Goal: Communication & Community: Answer question/provide support

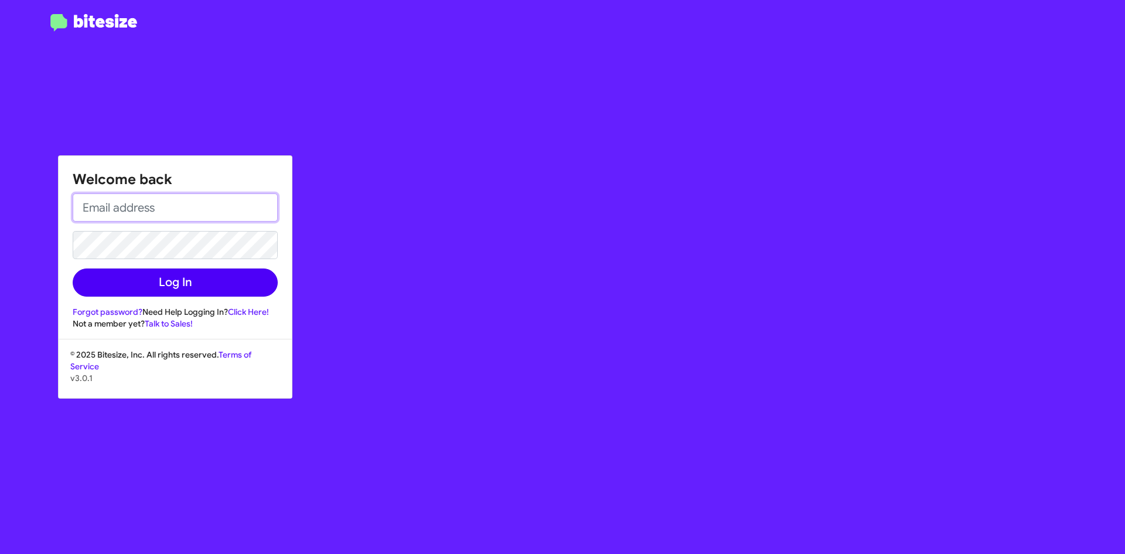
type input "[EMAIL_ADDRESS][DOMAIN_NAME]"
click at [163, 285] on button "Log In" at bounding box center [175, 282] width 205 height 28
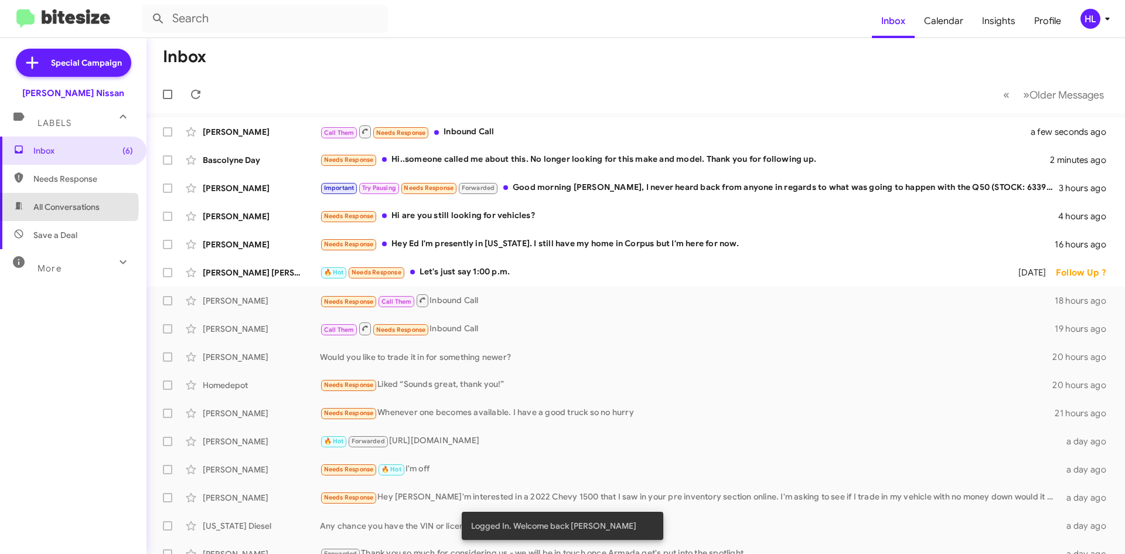
click at [51, 206] on span "All Conversations" at bounding box center [66, 207] width 66 height 12
type input "in:all-conversations"
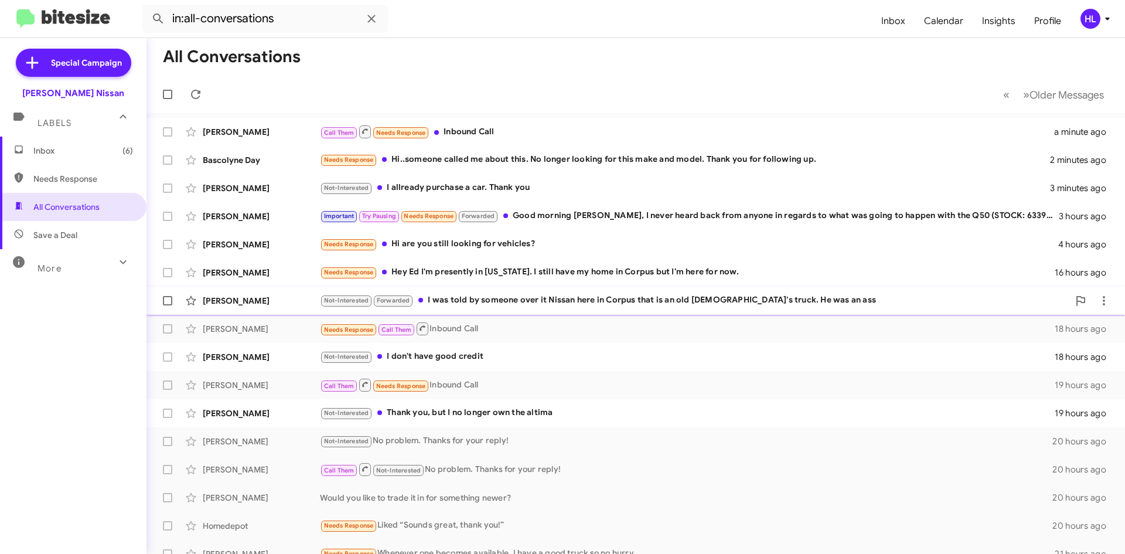
click at [271, 298] on div "[PERSON_NAME]" at bounding box center [261, 301] width 117 height 12
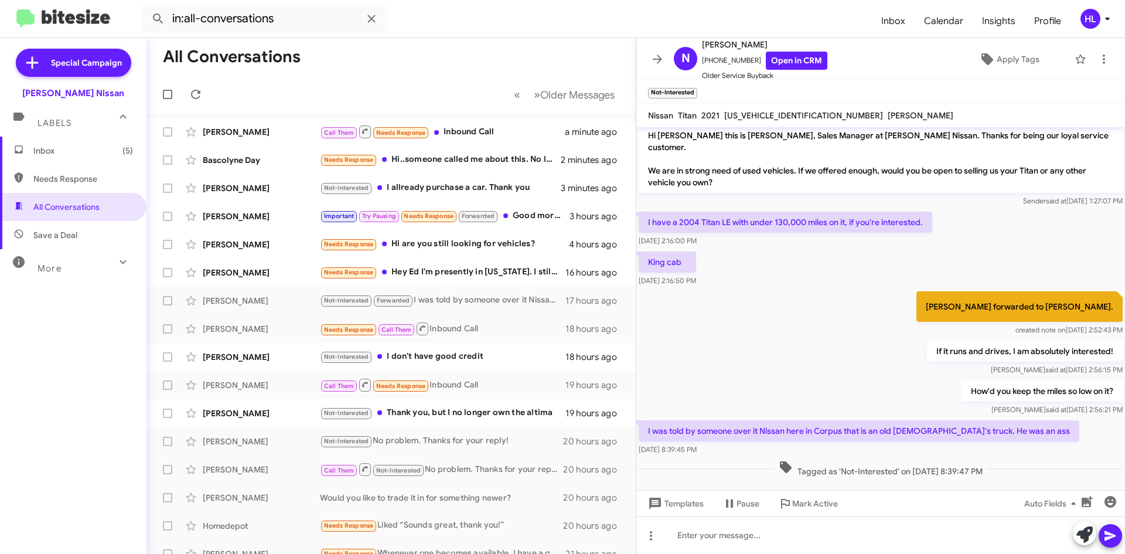
scroll to position [6, 0]
click at [1102, 60] on icon at bounding box center [1103, 58] width 2 height 9
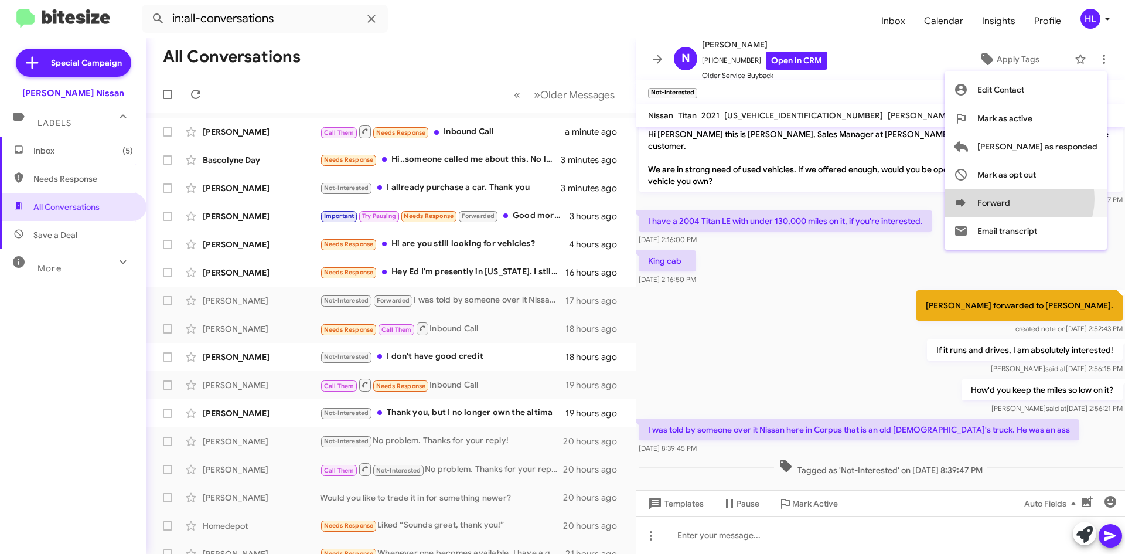
click at [1065, 199] on button "Forward" at bounding box center [1025, 203] width 162 height 28
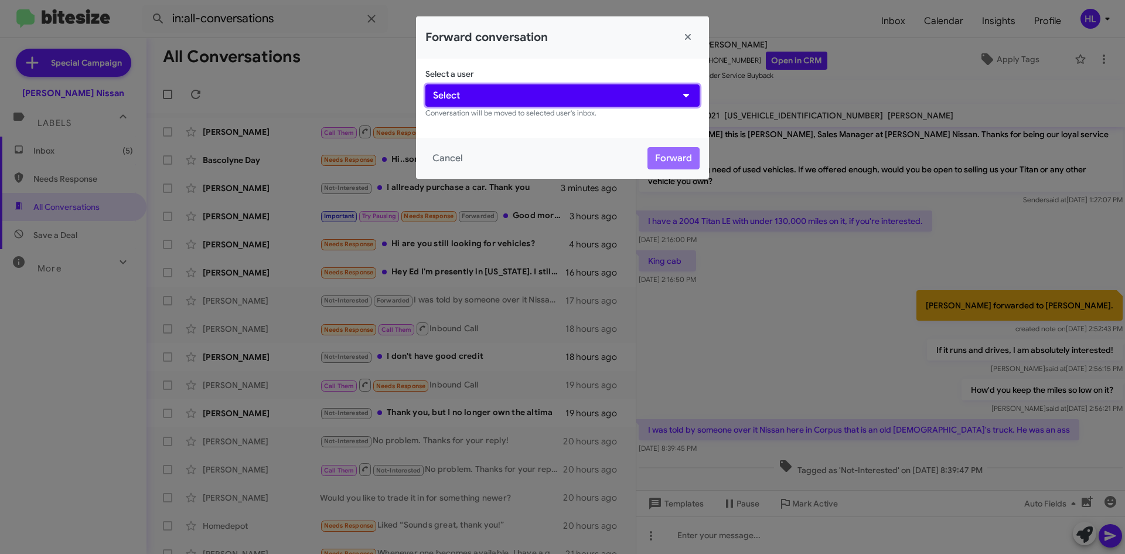
click at [608, 98] on button "Select" at bounding box center [562, 95] width 274 height 22
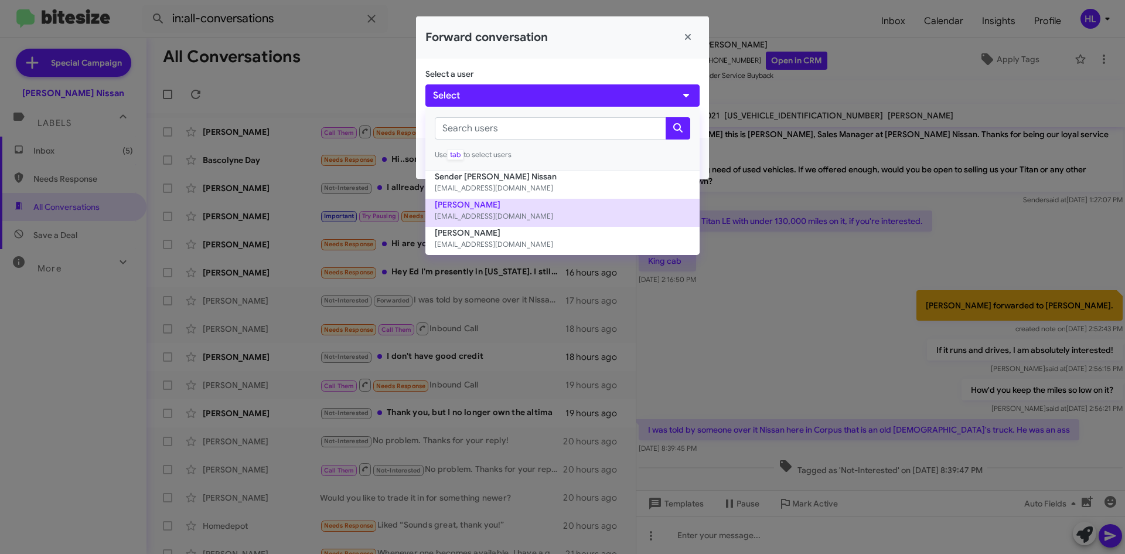
click at [557, 210] on small "[EMAIL_ADDRESS][DOMAIN_NAME]" at bounding box center [562, 216] width 255 height 12
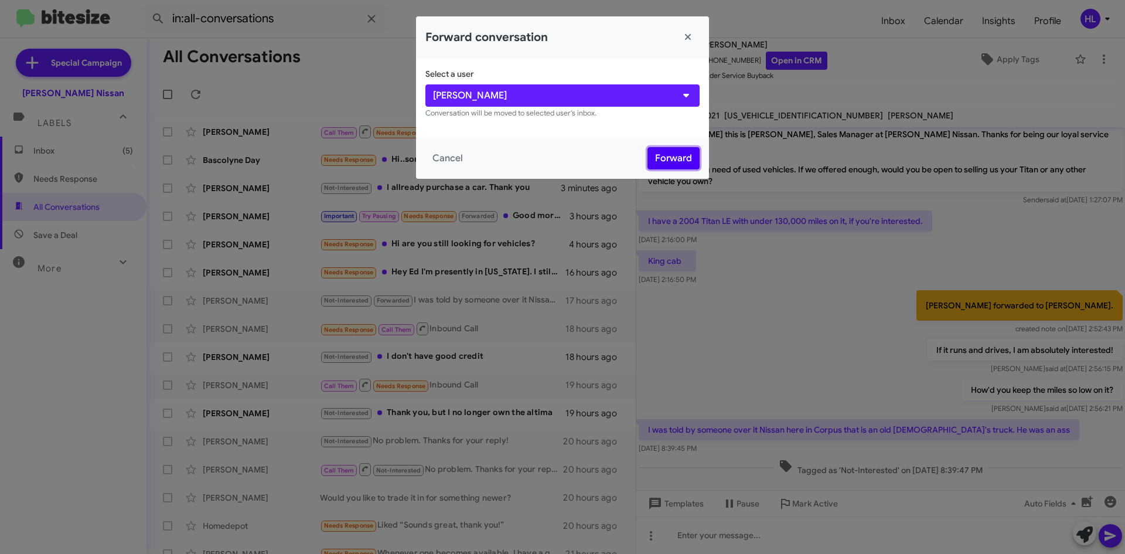
click at [661, 157] on button "Forward" at bounding box center [673, 158] width 52 height 22
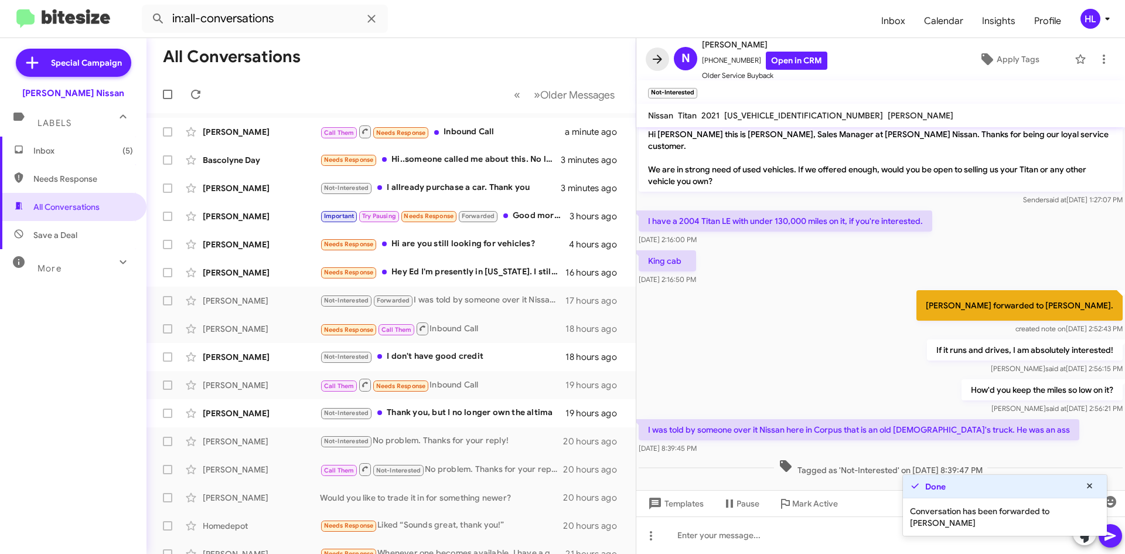
click at [659, 57] on icon at bounding box center [656, 58] width 9 height 9
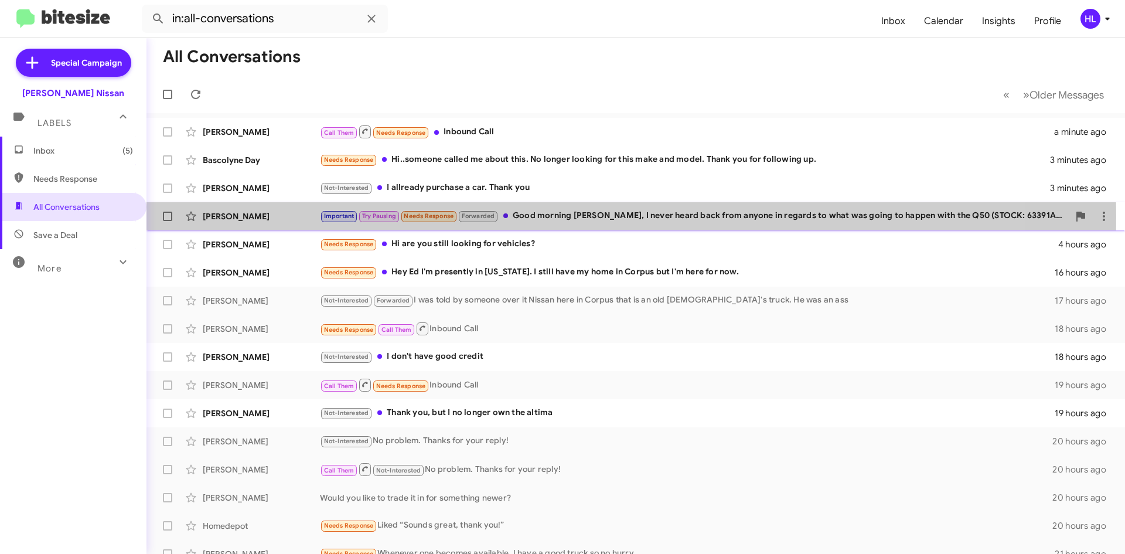
click at [252, 216] on div "[PERSON_NAME]" at bounding box center [261, 216] width 117 height 12
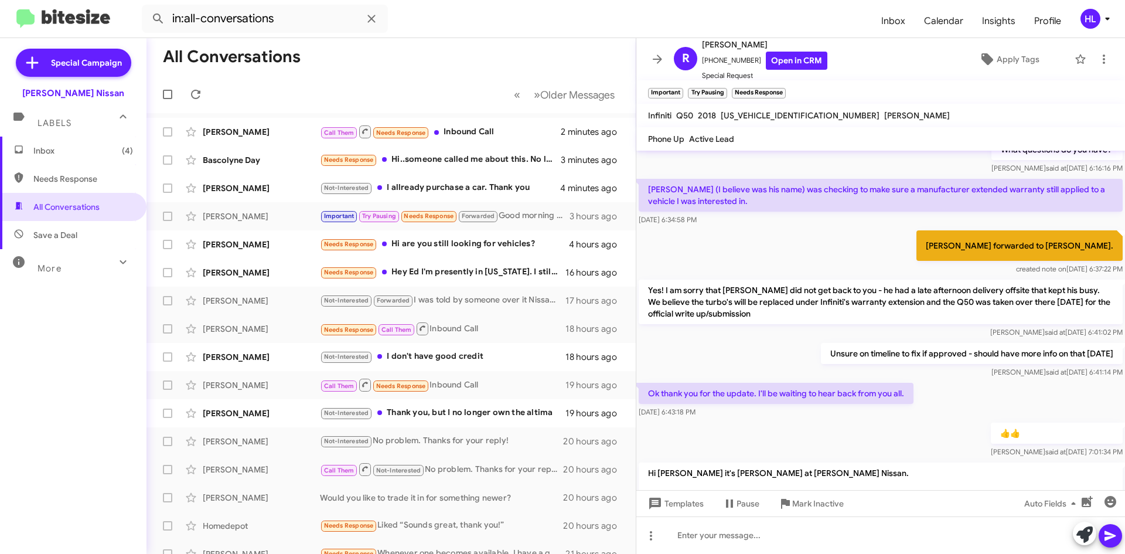
scroll to position [281, 0]
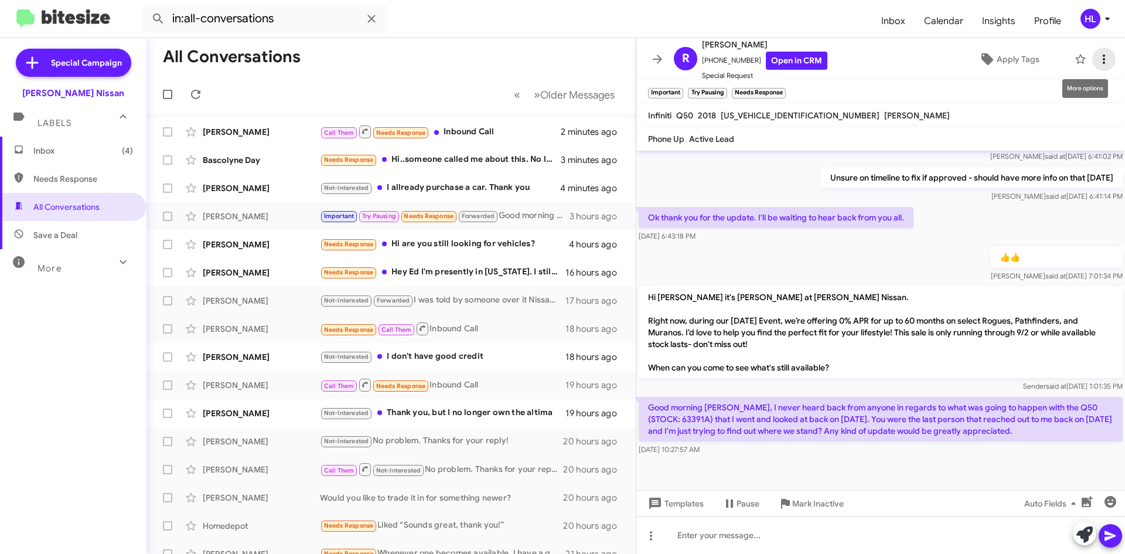
click at [1096, 57] on icon at bounding box center [1103, 59] width 14 height 14
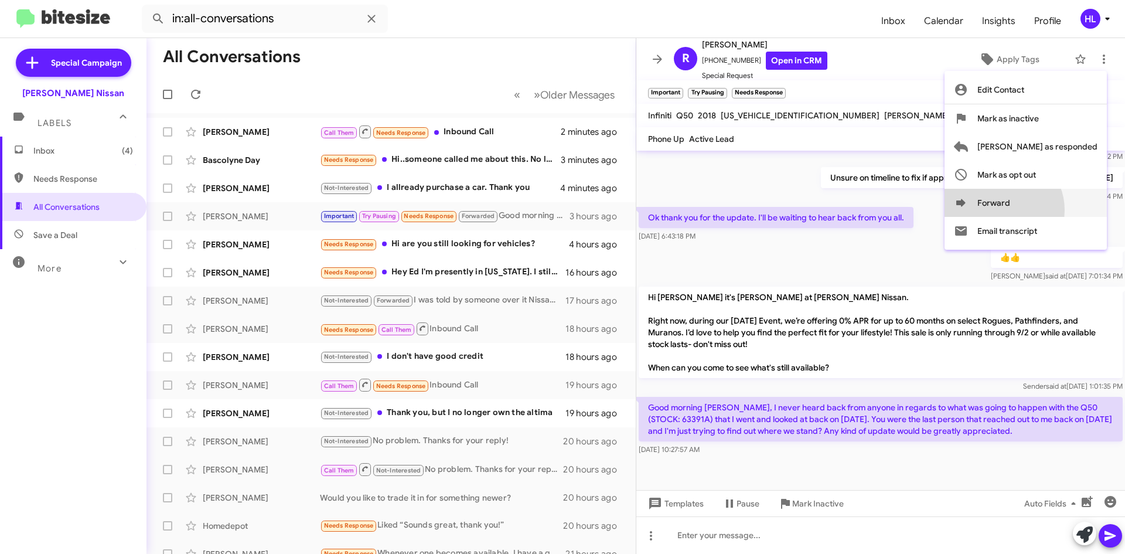
click at [1050, 210] on button "Forward" at bounding box center [1025, 203] width 162 height 28
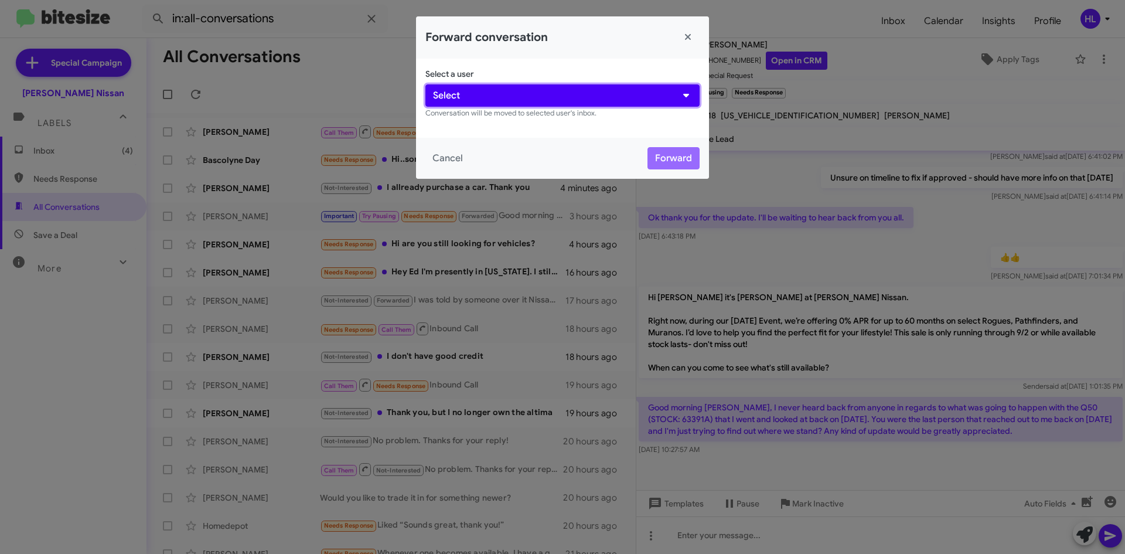
click at [545, 95] on button "Select" at bounding box center [562, 95] width 274 height 22
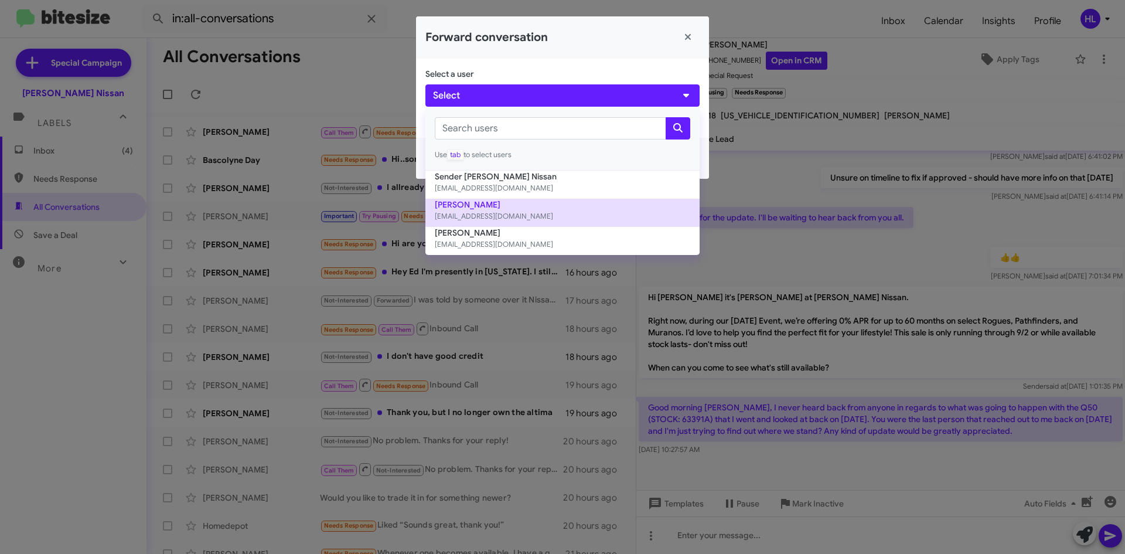
click at [542, 199] on button "[PERSON_NAME] [EMAIL_ADDRESS][DOMAIN_NAME]" at bounding box center [562, 213] width 274 height 28
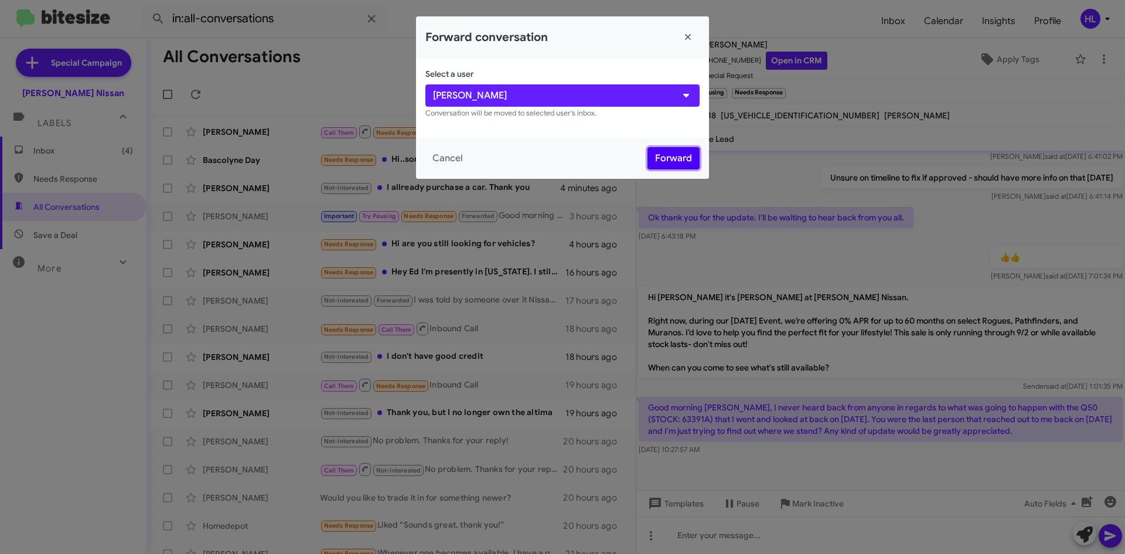
click at [656, 160] on button "Forward" at bounding box center [673, 158] width 52 height 22
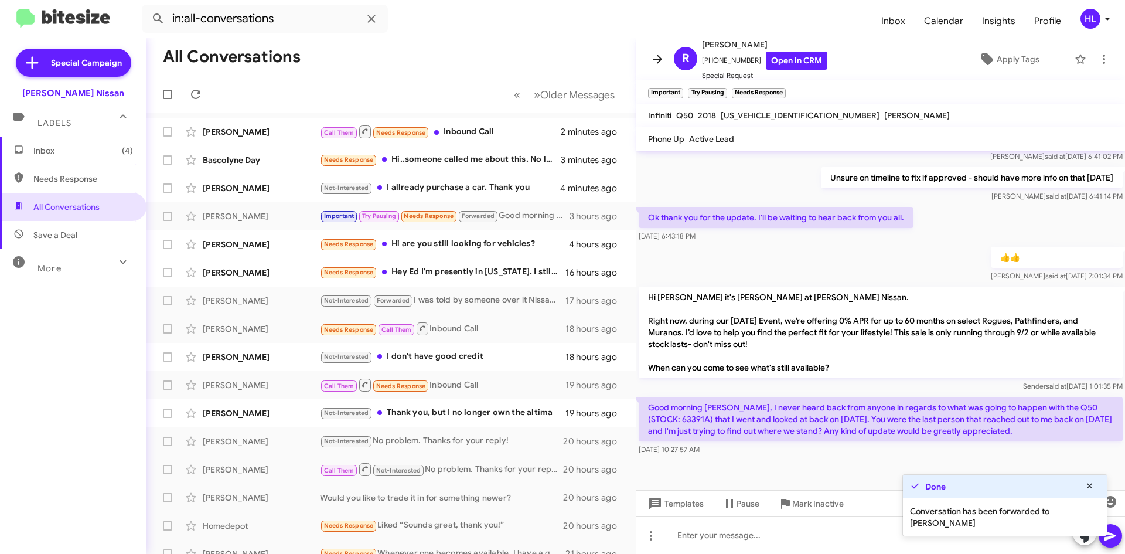
click at [654, 62] on icon at bounding box center [657, 59] width 14 height 14
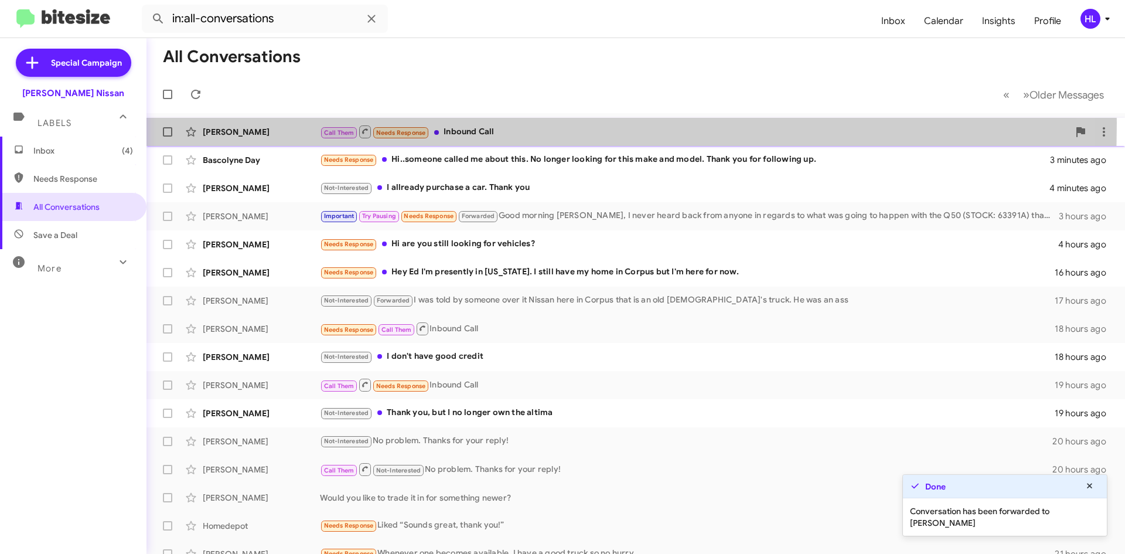
click at [287, 123] on div "[PERSON_NAME] Call Them Needs Response Inbound Call 2 minutes ago" at bounding box center [635, 131] width 959 height 23
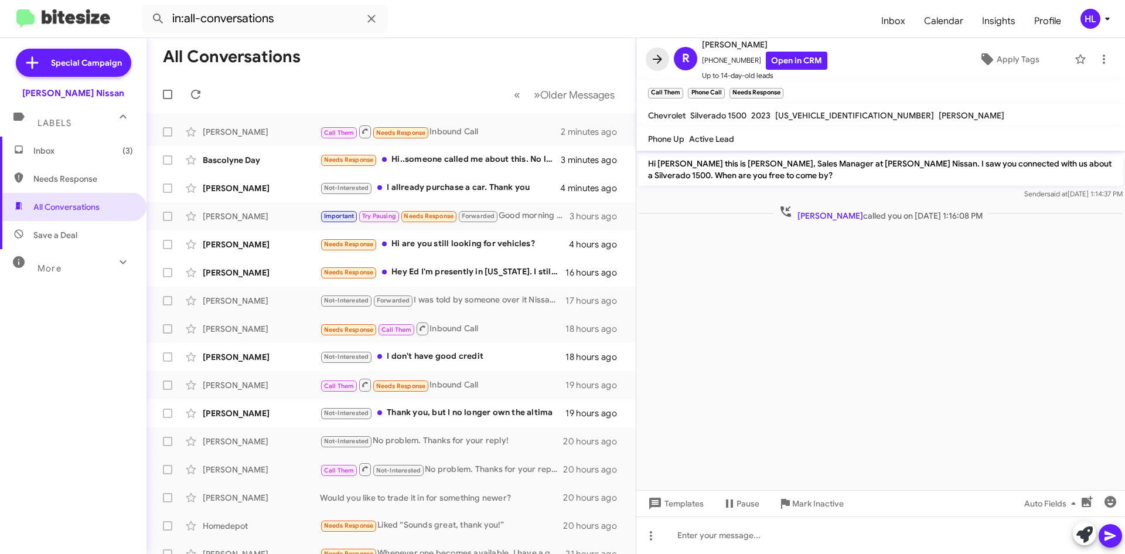
click at [655, 60] on icon at bounding box center [656, 58] width 9 height 9
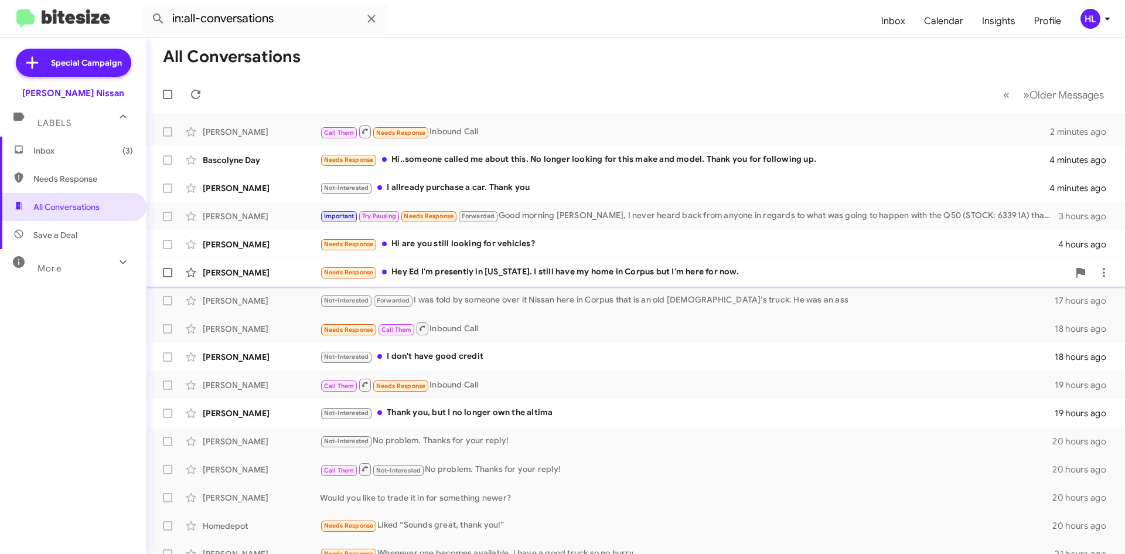
click at [226, 277] on div "[PERSON_NAME]" at bounding box center [261, 273] width 117 height 12
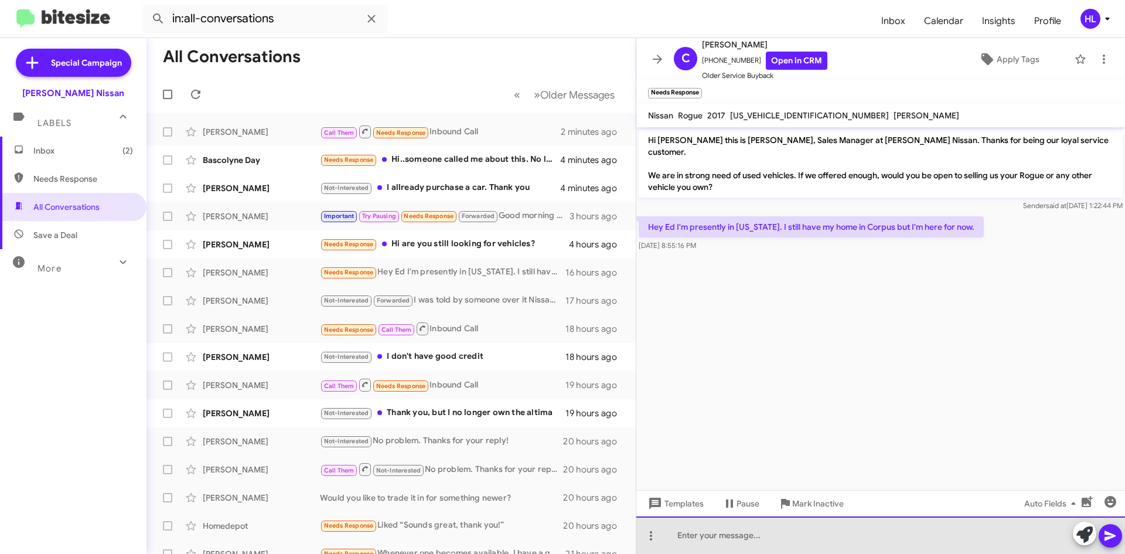
click at [888, 545] on div at bounding box center [880, 534] width 488 height 37
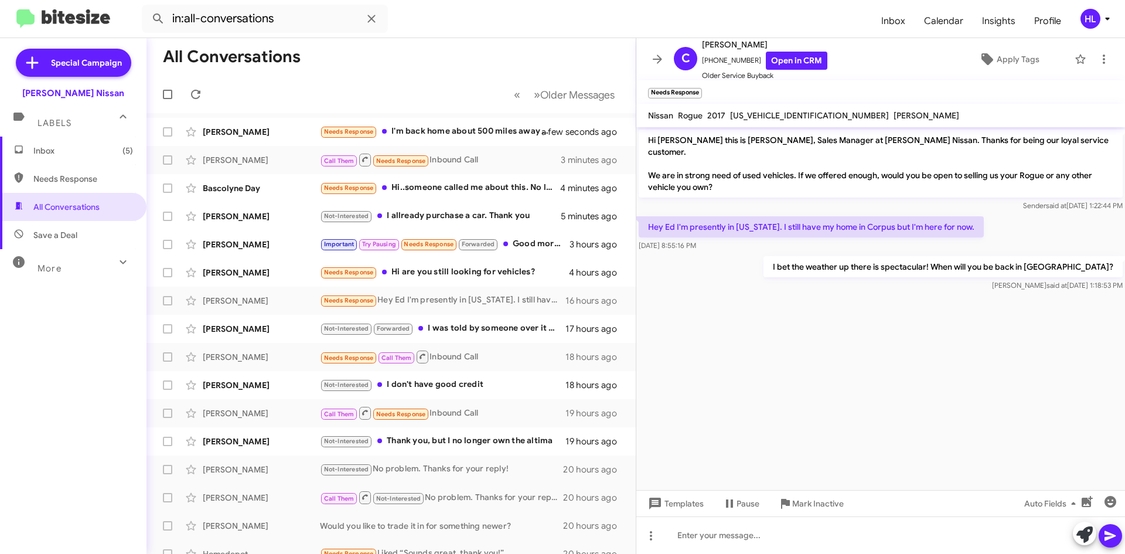
click at [651, 59] on icon at bounding box center [657, 59] width 14 height 14
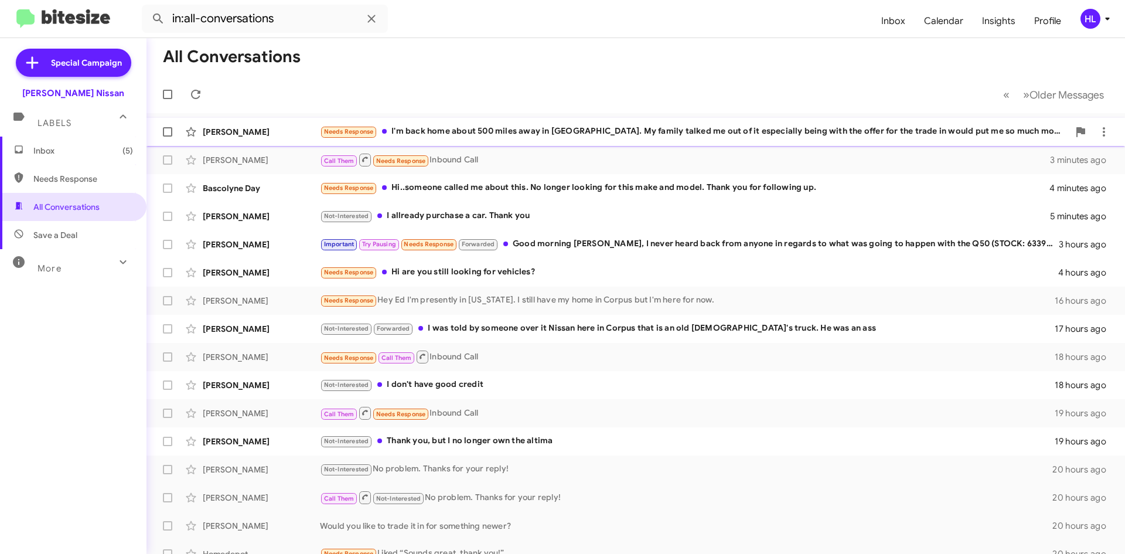
click at [232, 132] on div "[PERSON_NAME]" at bounding box center [261, 132] width 117 height 12
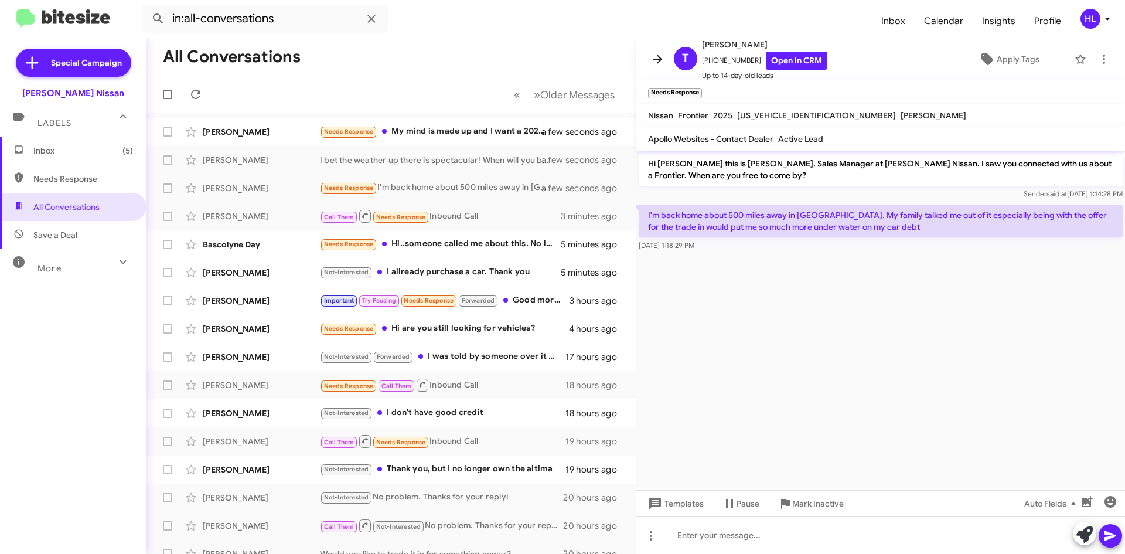
click at [654, 60] on icon at bounding box center [656, 58] width 9 height 9
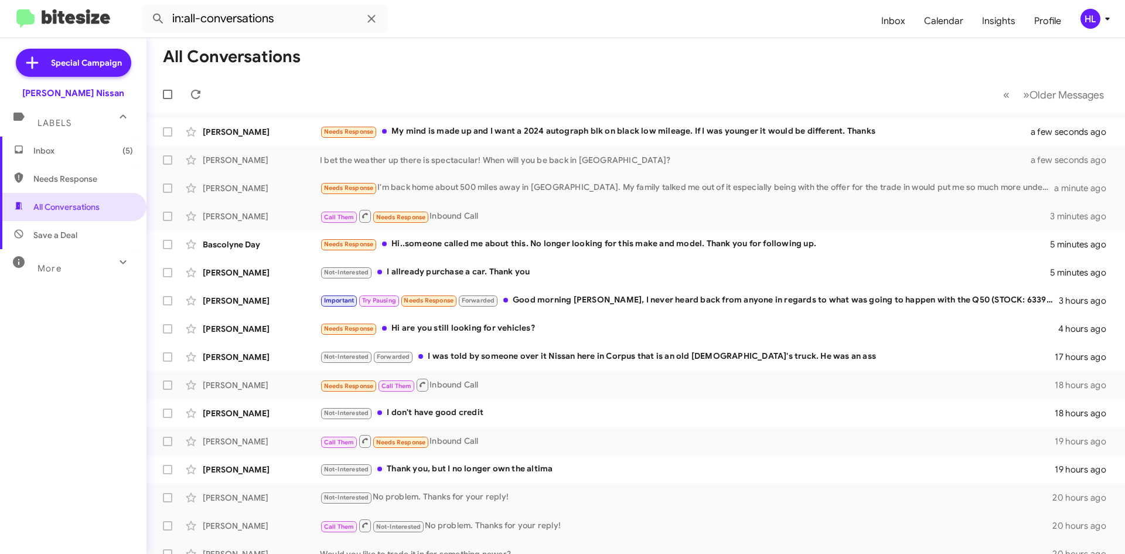
click at [1085, 24] on div "HL" at bounding box center [1090, 19] width 20 height 20
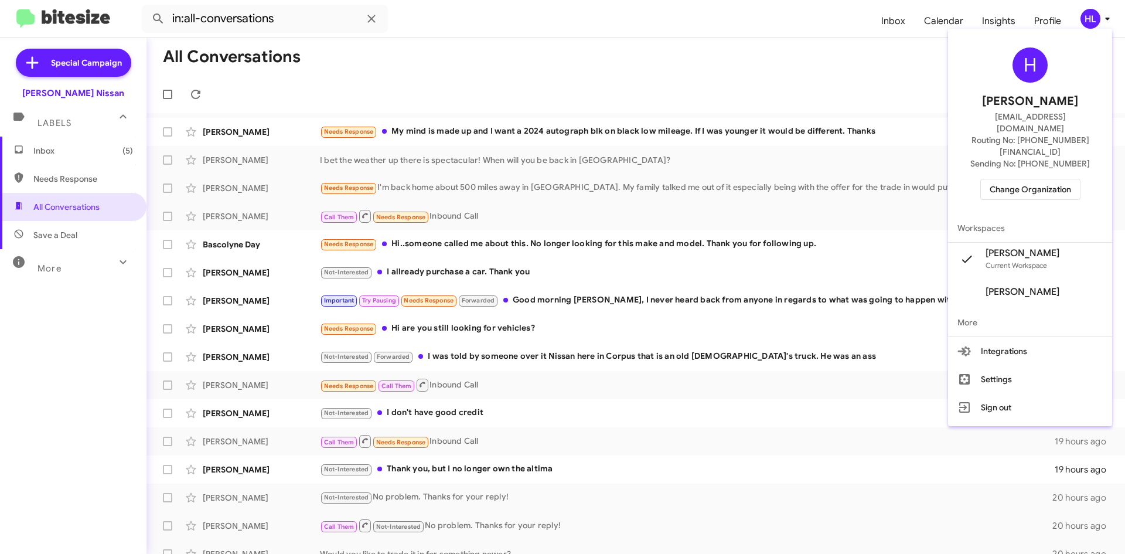
click at [1085, 23] on div at bounding box center [562, 277] width 1125 height 554
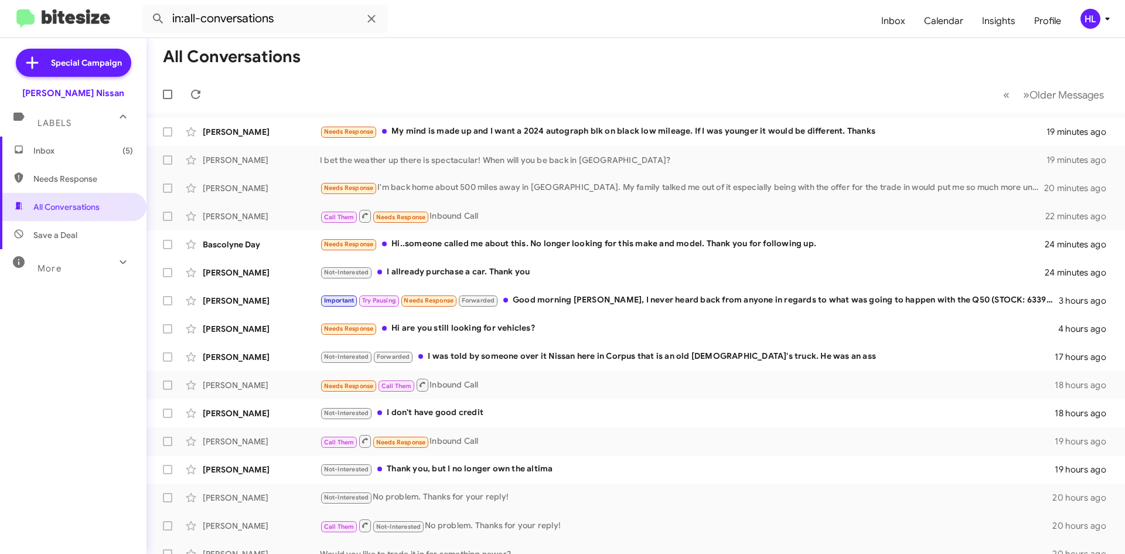
click at [60, 21] on img at bounding box center [63, 18] width 94 height 19
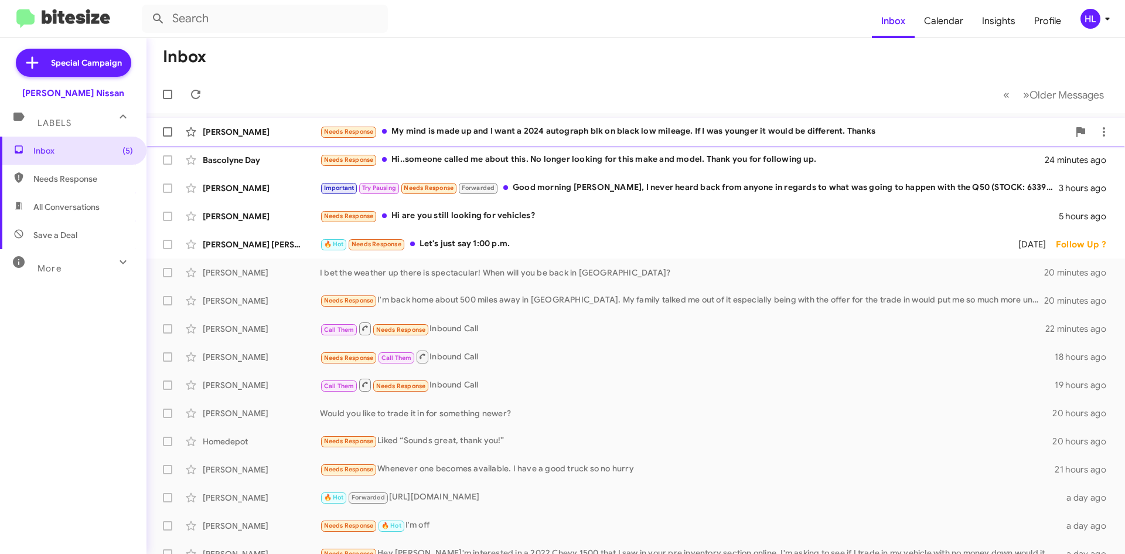
click at [289, 133] on div "[PERSON_NAME]" at bounding box center [261, 132] width 117 height 12
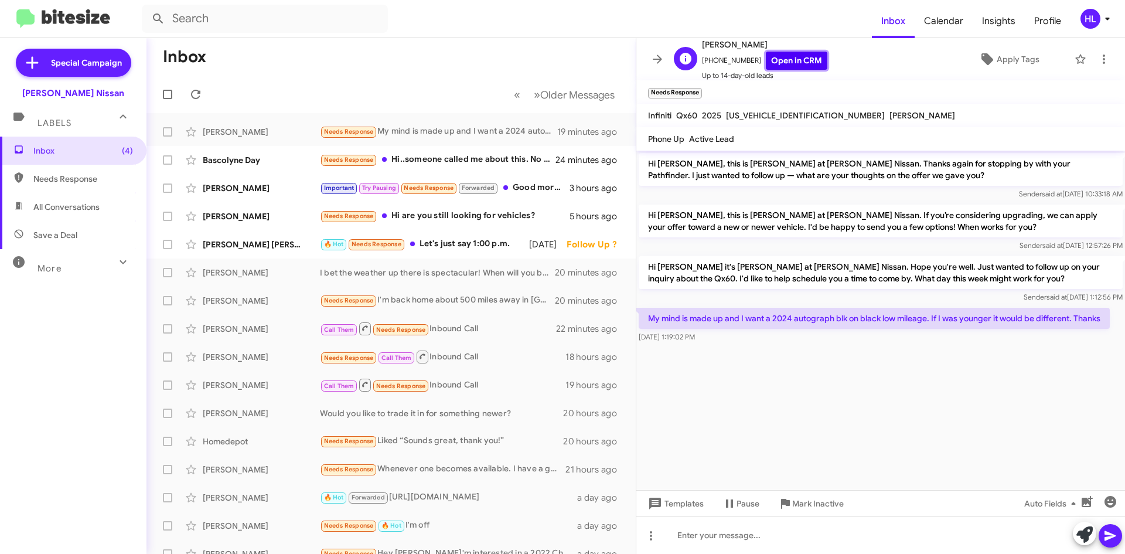
click at [786, 59] on link "Open in CRM" at bounding box center [797, 61] width 62 height 18
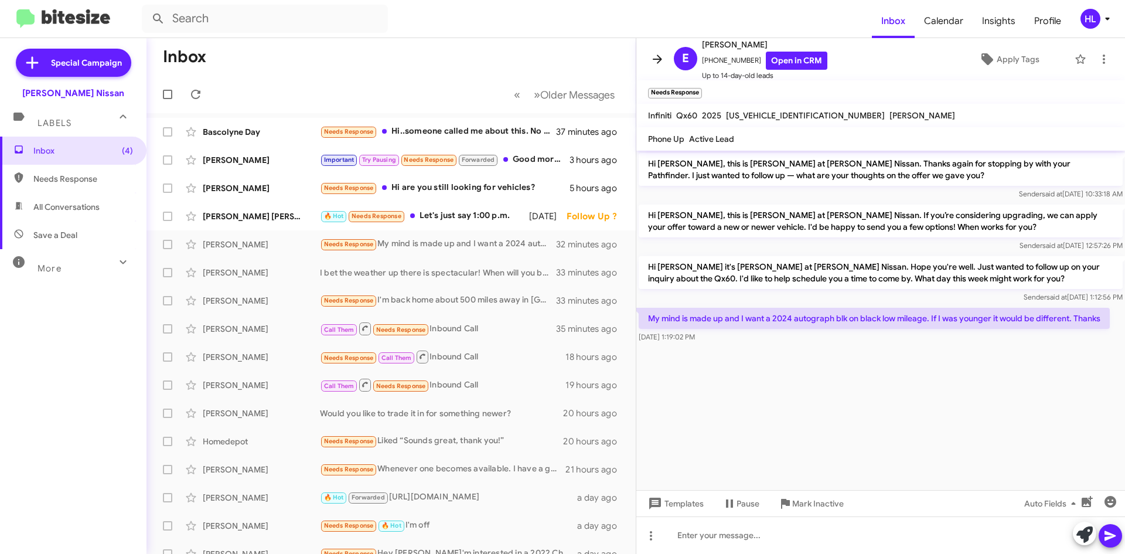
click at [660, 62] on icon at bounding box center [656, 58] width 9 height 9
